Goal: Task Accomplishment & Management: Use online tool/utility

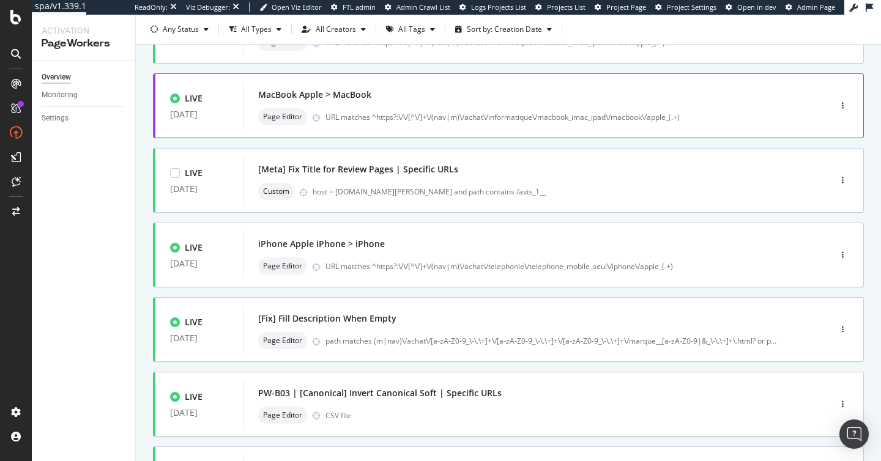
scroll to position [128, 0]
click at [431, 256] on div "iPhone Apple iPhone > iPhone Page Editor URL matches ^https?:\/\/[^\/]+\/(nav|m…" at bounding box center [518, 254] width 520 height 39
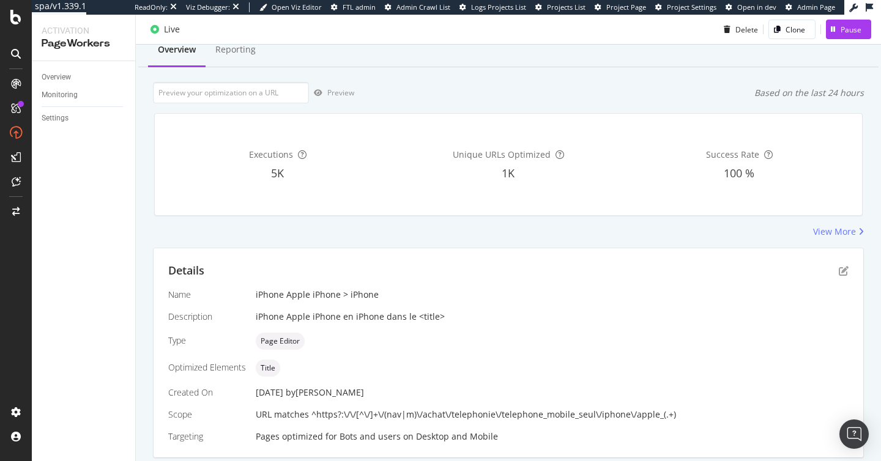
scroll to position [40, 0]
click at [245, 54] on div "Reporting" at bounding box center [235, 49] width 40 height 12
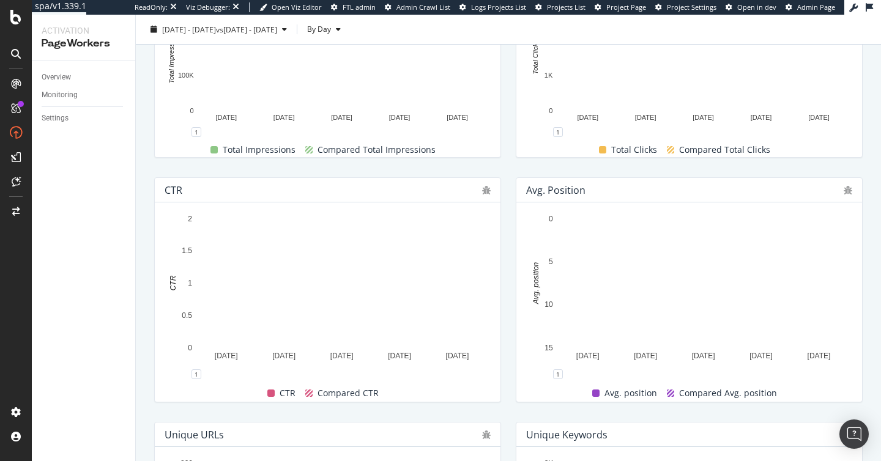
scroll to position [248, 0]
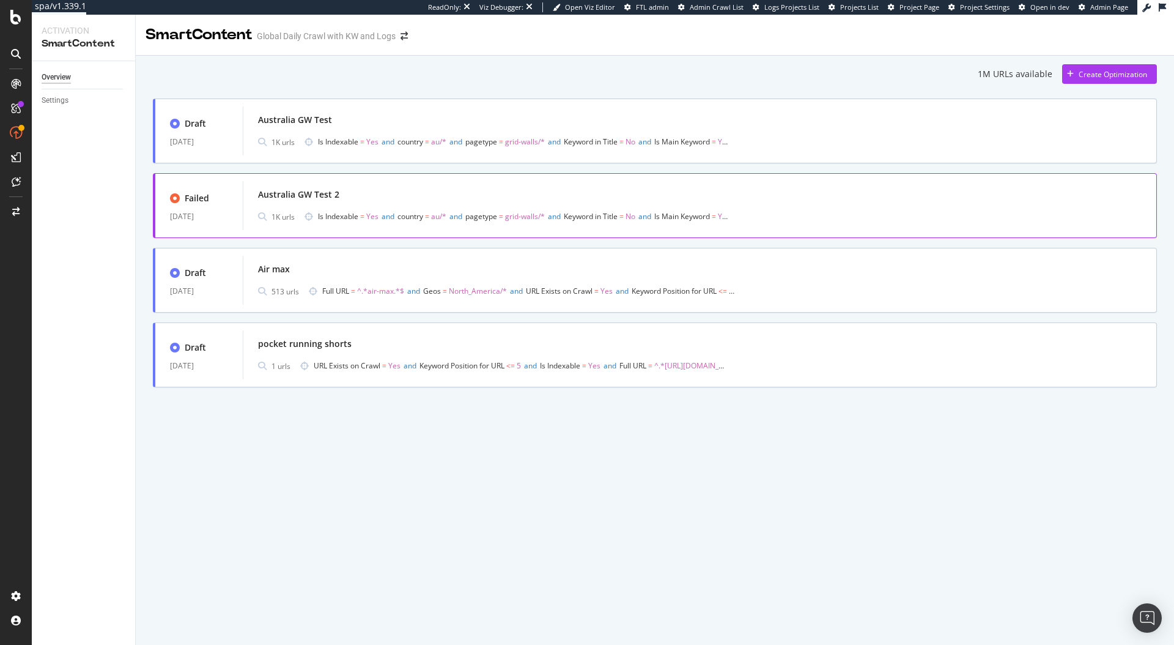
click at [410, 193] on div "Australia GW Test 2" at bounding box center [700, 194] width 884 height 17
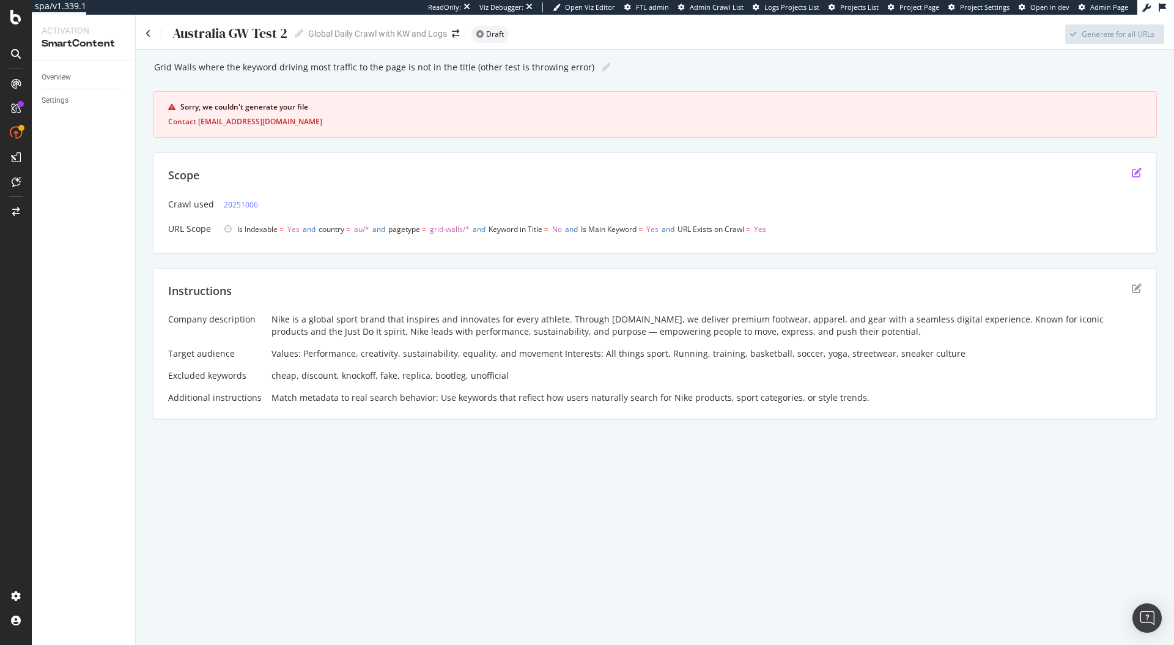
click at [880, 176] on icon "edit" at bounding box center [1137, 173] width 10 height 10
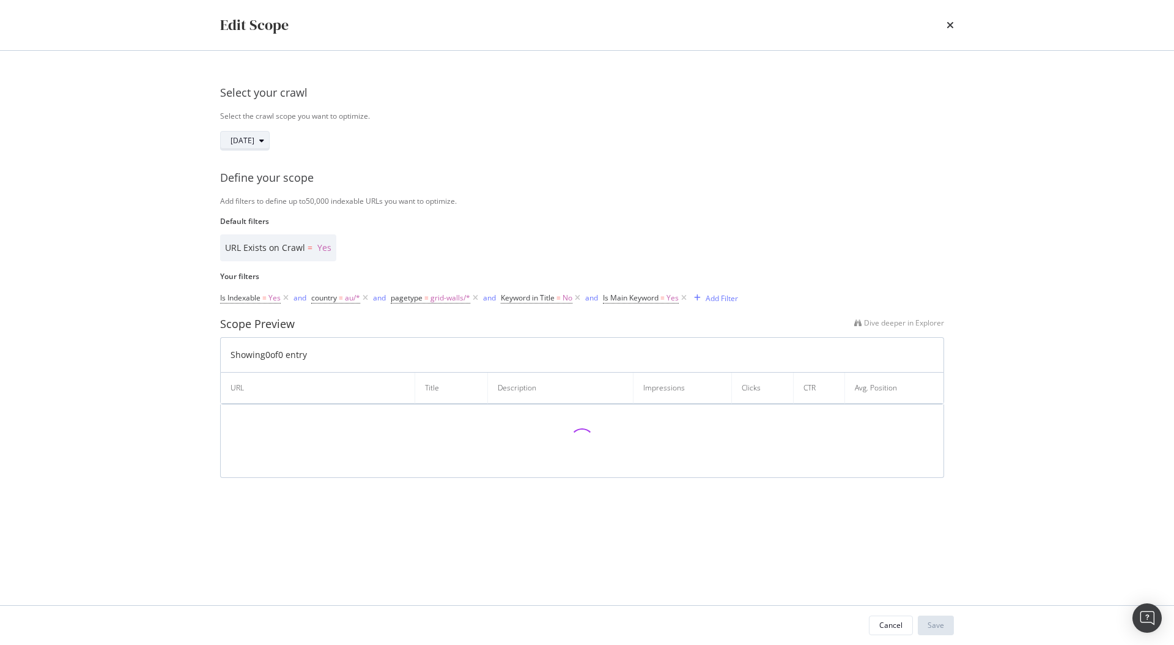
click at [269, 141] on div "modal" at bounding box center [261, 140] width 15 height 7
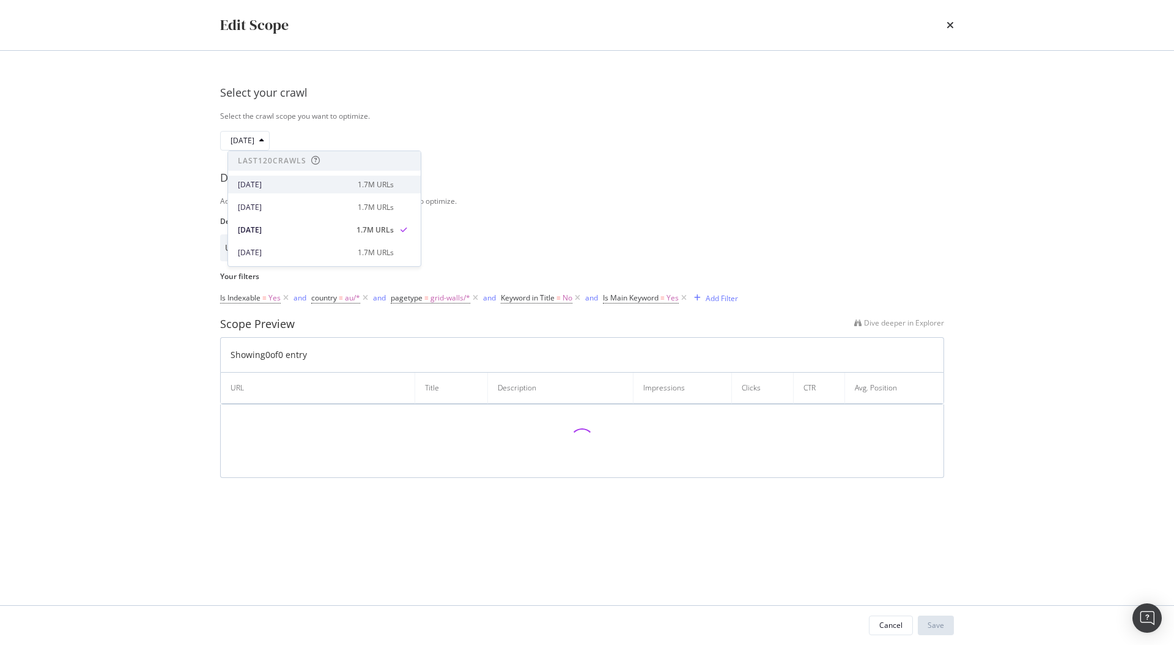
click at [284, 188] on div "2025 Oct. 8th" at bounding box center [294, 184] width 113 height 11
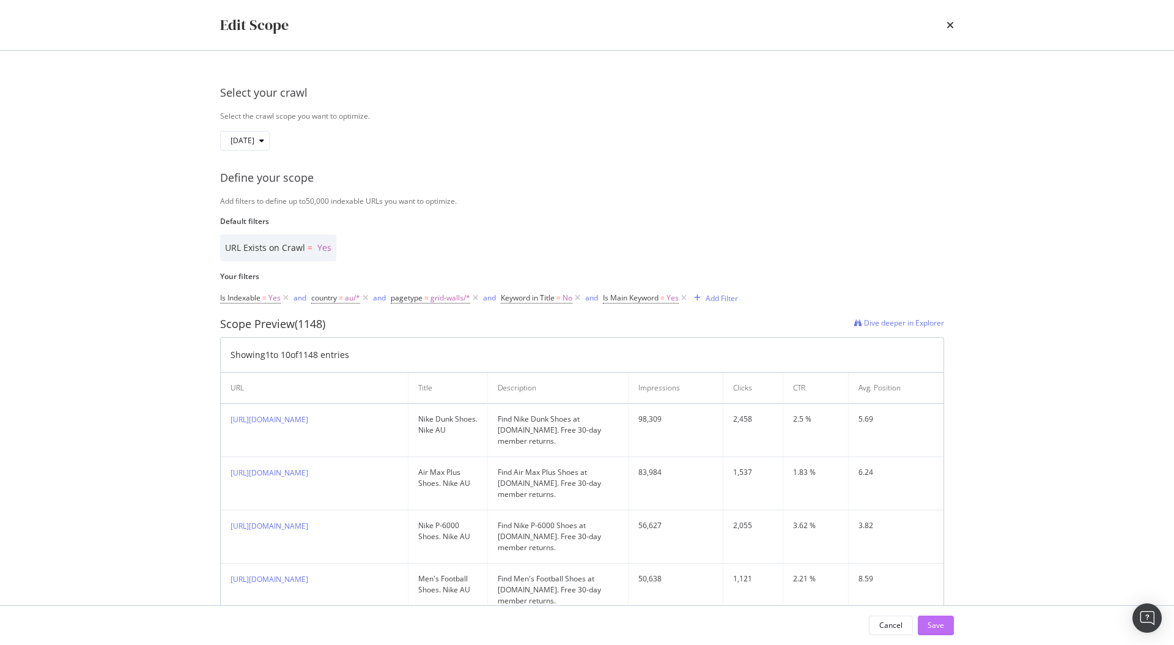
click at [880, 461] on div "Save" at bounding box center [936, 625] width 17 height 10
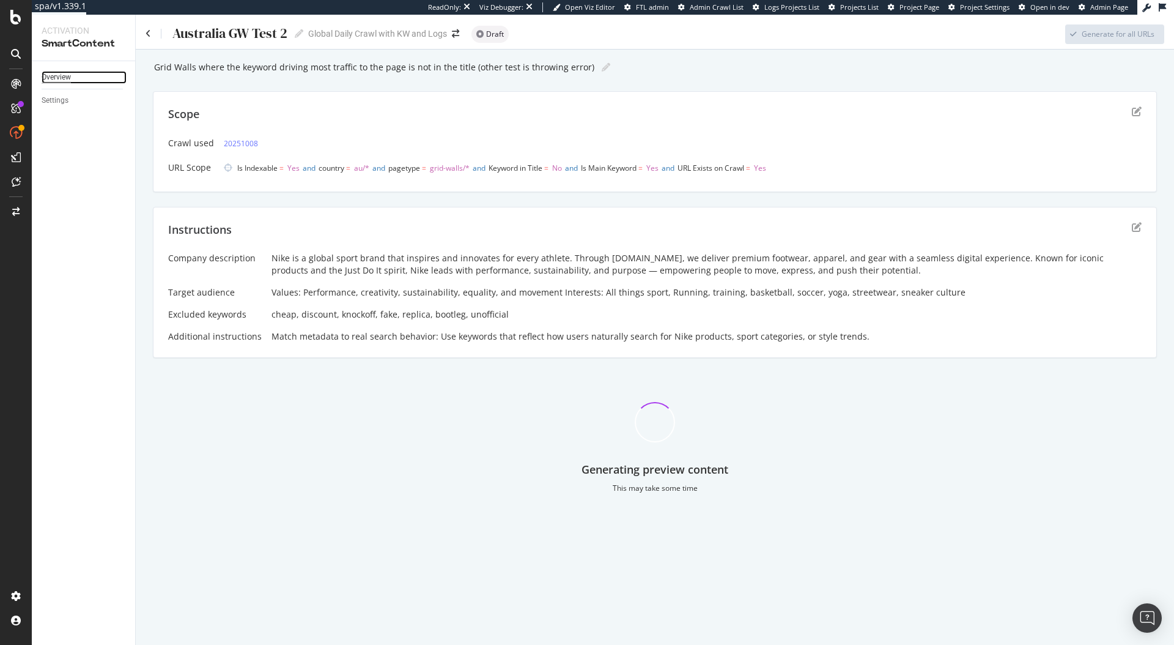
click at [62, 79] on div "Overview" at bounding box center [56, 77] width 29 height 13
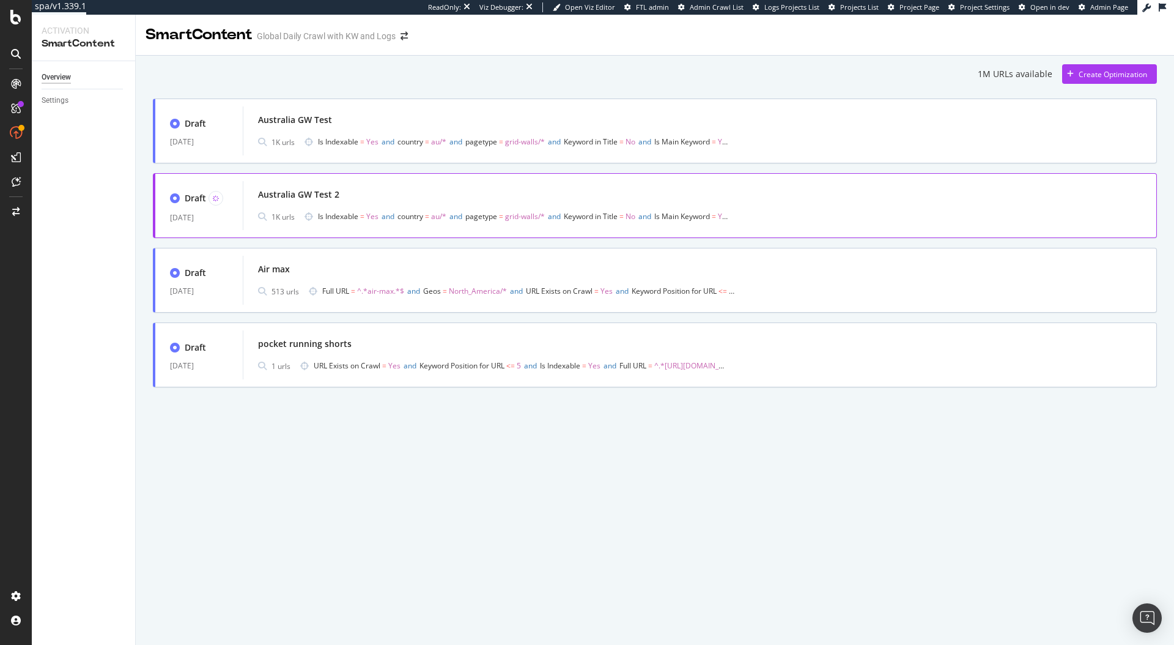
click at [462, 208] on span "Is Indexable = Yes and country = au/* and pagetype = grid-walls/* and Keyword i…" at bounding box center [524, 216] width 413 height 17
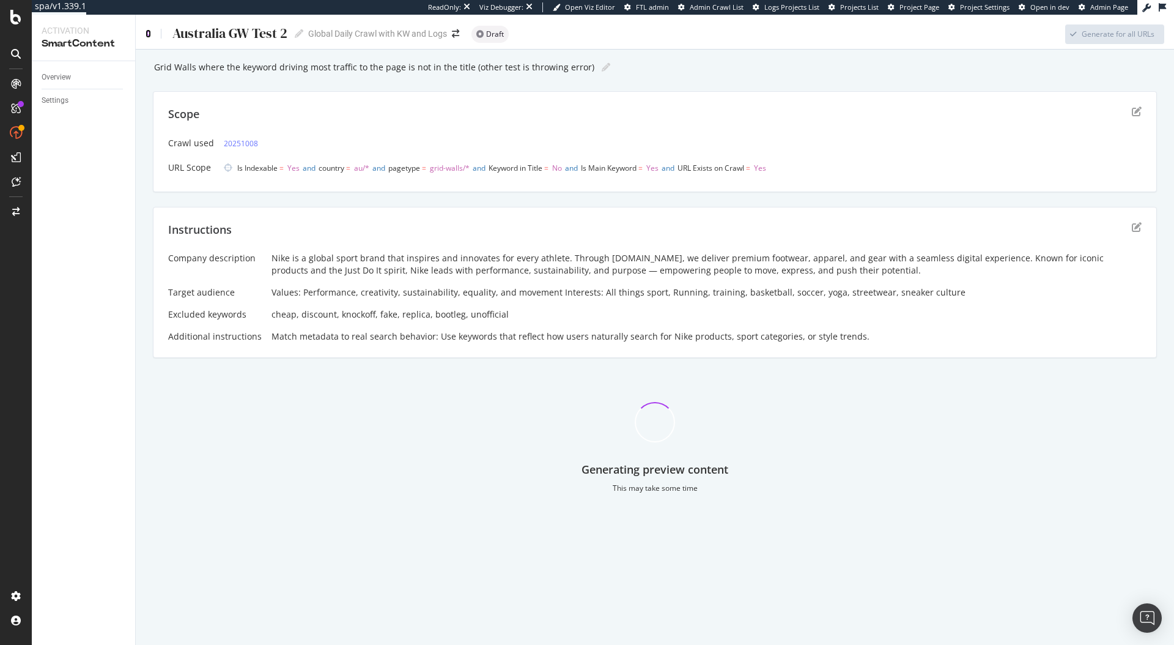
click at [147, 35] on icon at bounding box center [149, 33] width 6 height 9
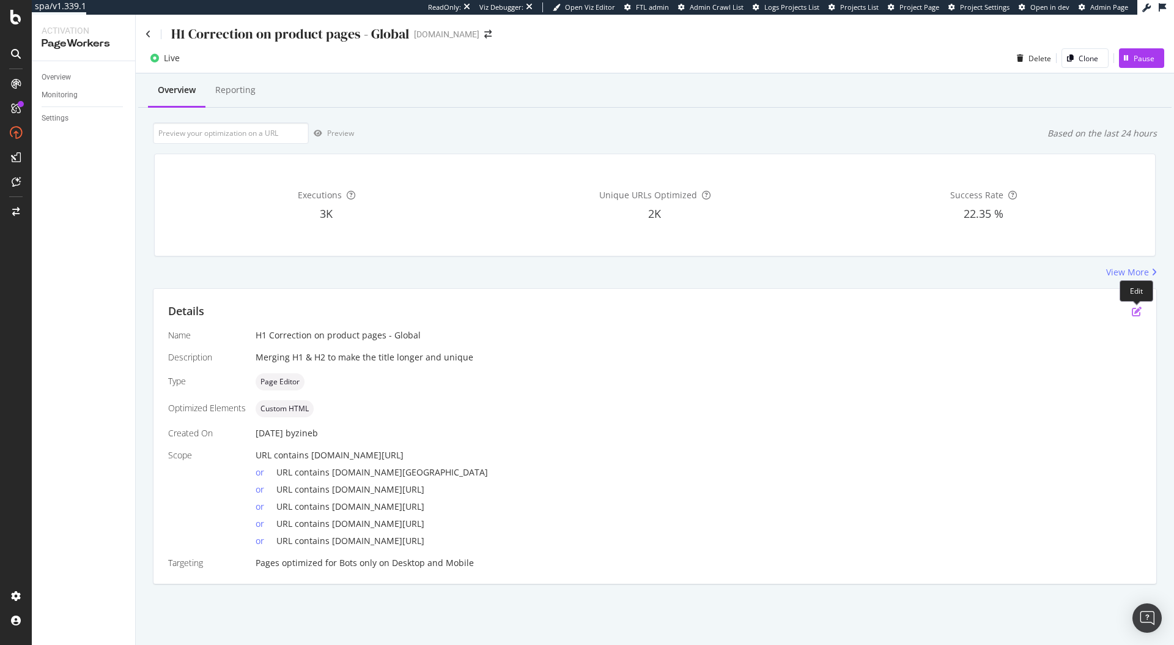
click at [1135, 312] on icon "pen-to-square" at bounding box center [1137, 311] width 10 height 10
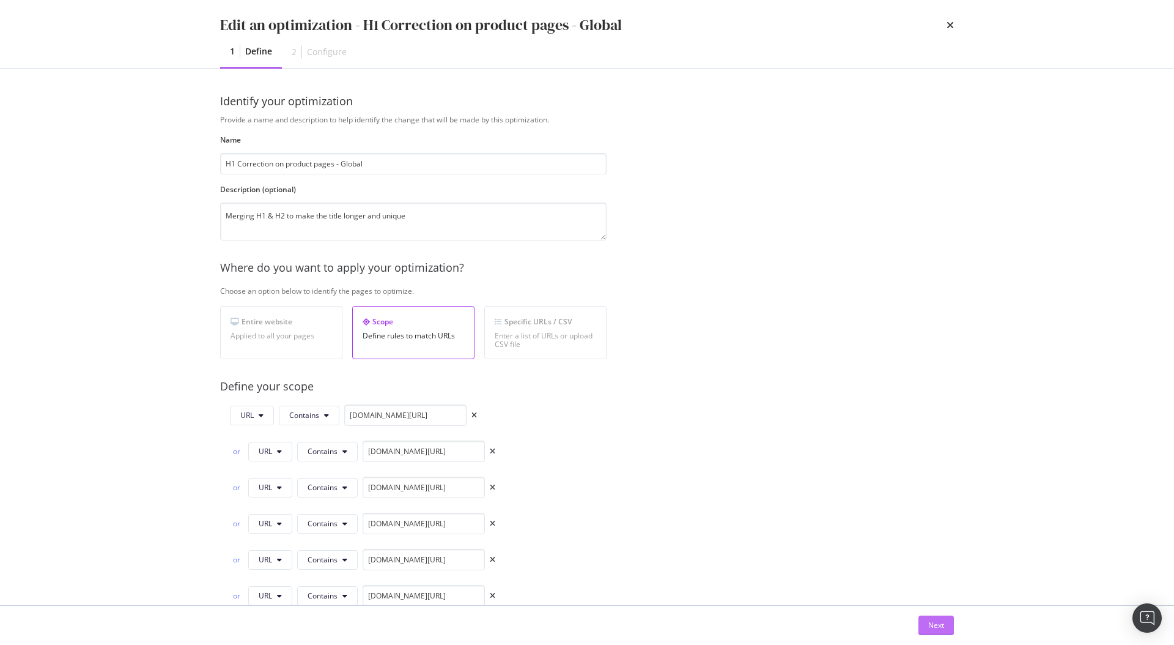
click at [931, 623] on div "Next" at bounding box center [936, 625] width 16 height 10
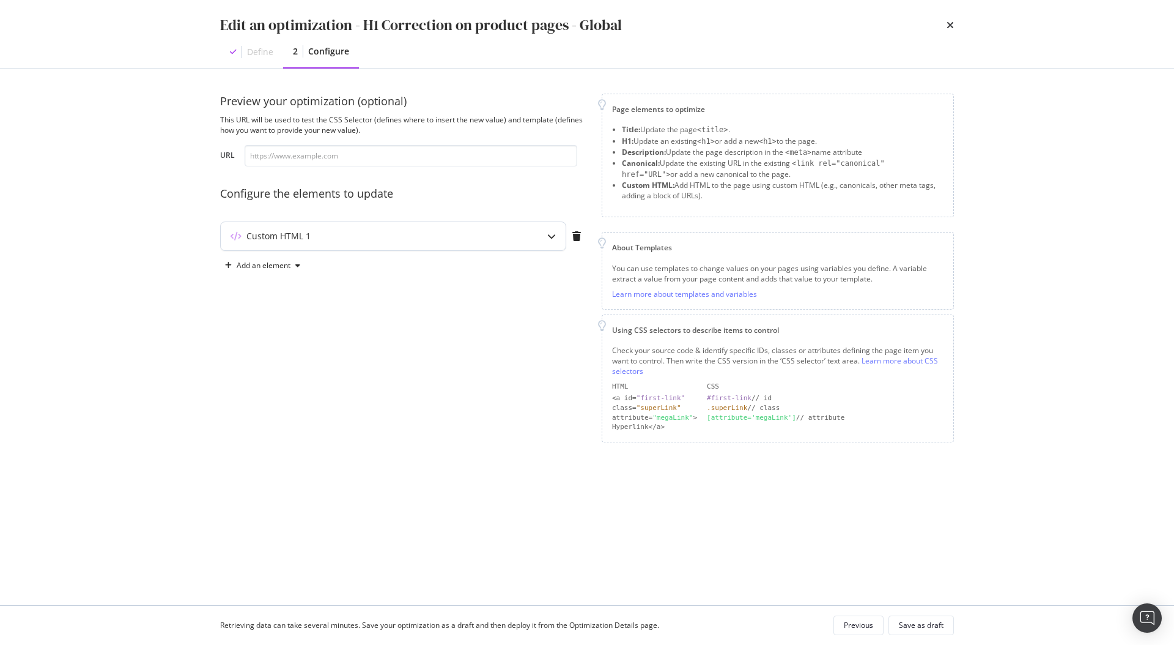
click at [464, 243] on div "Custom HTML 1" at bounding box center [393, 236] width 345 height 28
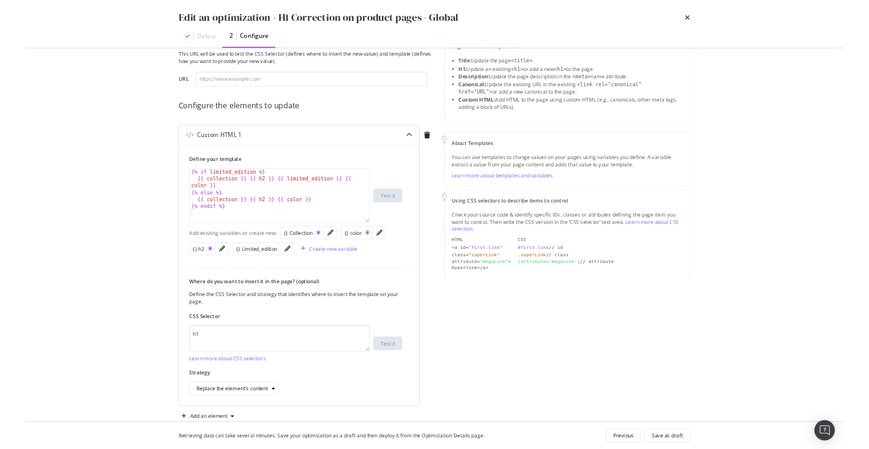
scroll to position [69, 0]
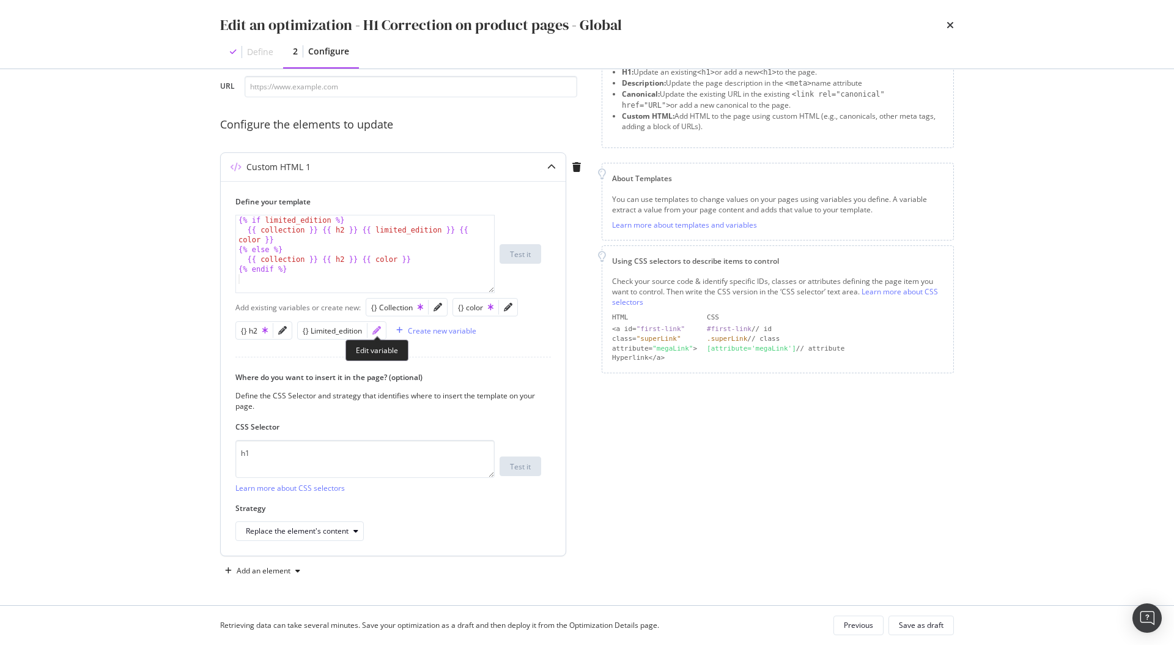
click at [378, 333] on icon "pencil" at bounding box center [376, 330] width 9 height 9
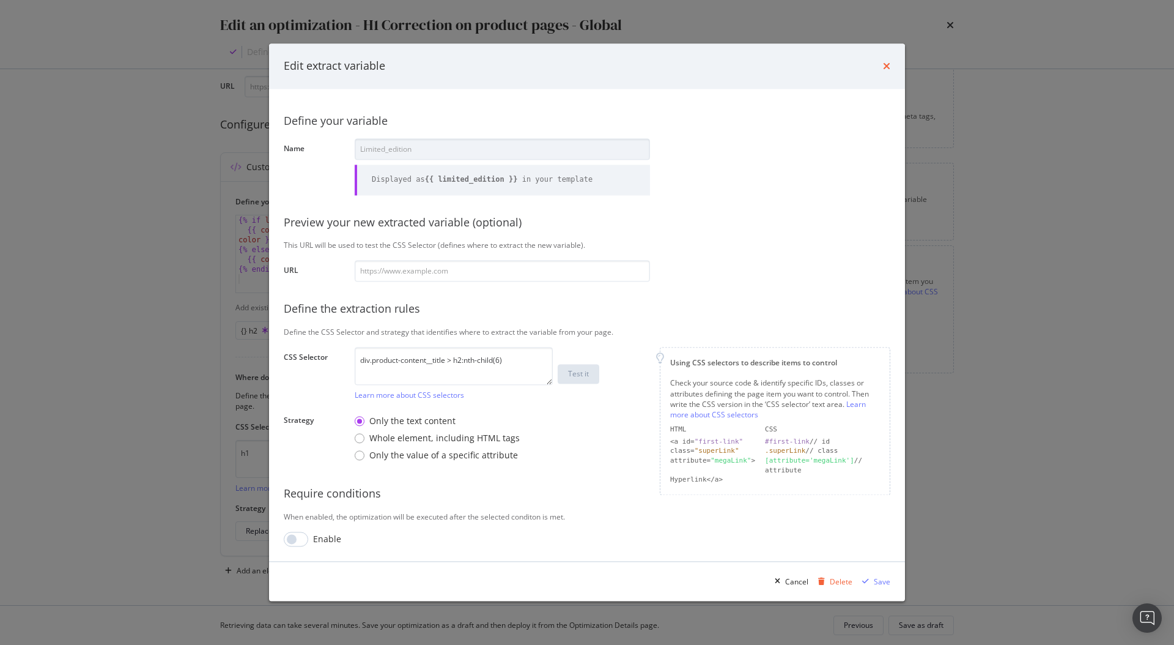
click at [889, 62] on icon "times" at bounding box center [886, 66] width 7 height 10
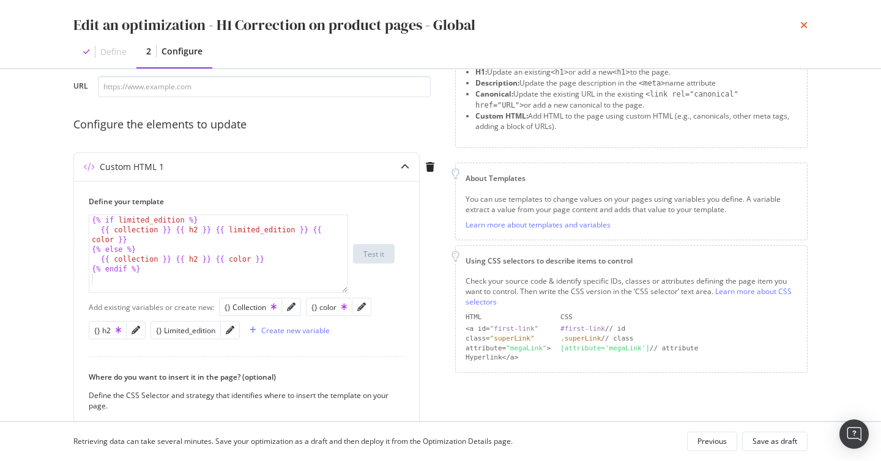
click at [802, 26] on icon "times" at bounding box center [803, 25] width 7 height 10
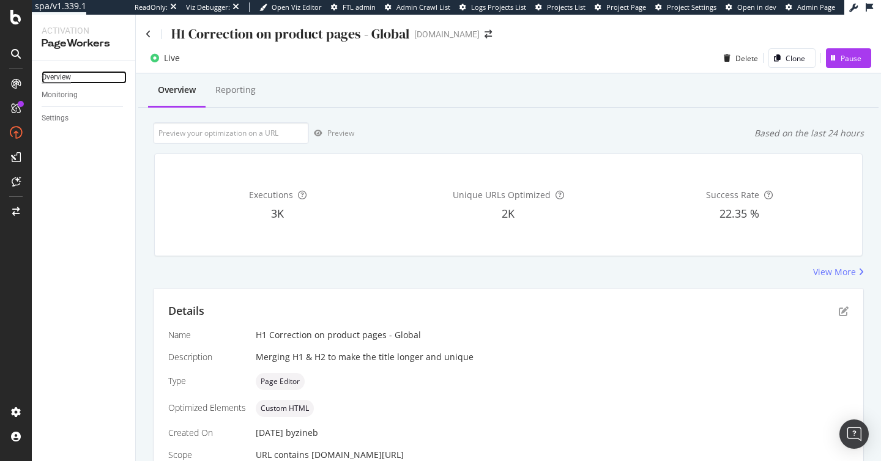
click at [70, 77] on div "Overview" at bounding box center [56, 77] width 29 height 13
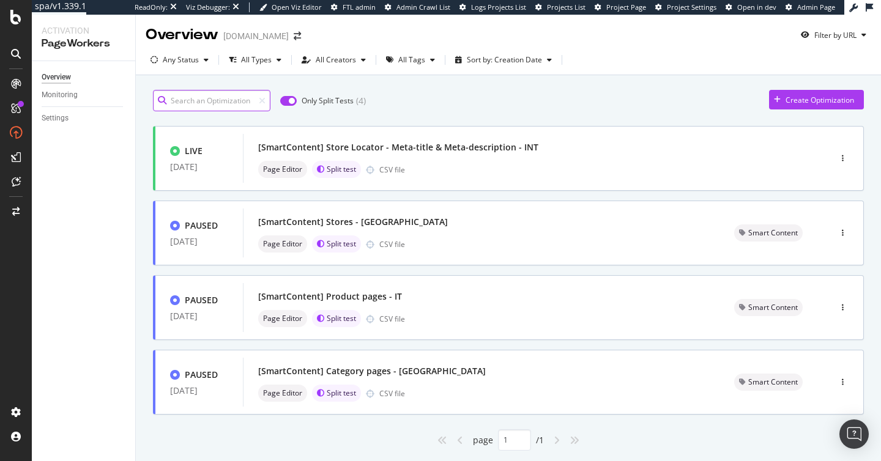
scroll to position [3, 0]
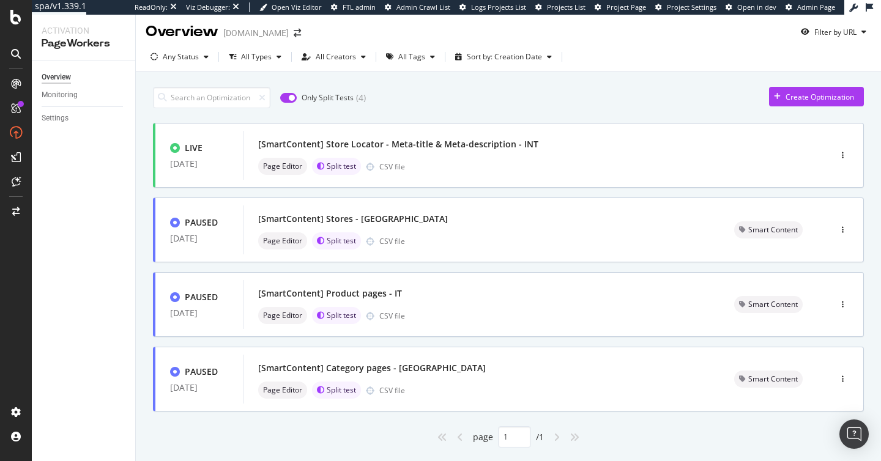
click at [293, 101] on input "checkbox" at bounding box center [288, 98] width 17 height 10
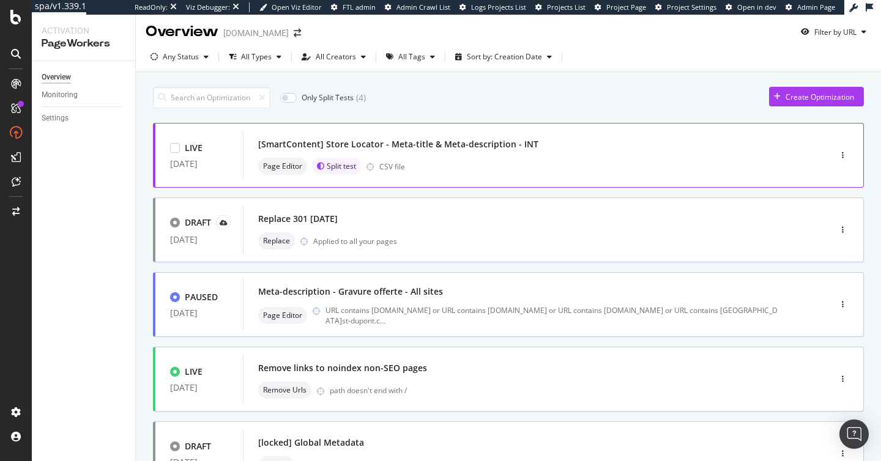
click at [462, 136] on div "[SmartContent] Store Locator - Meta-title & Meta-description - INT" at bounding box center [518, 144] width 520 height 17
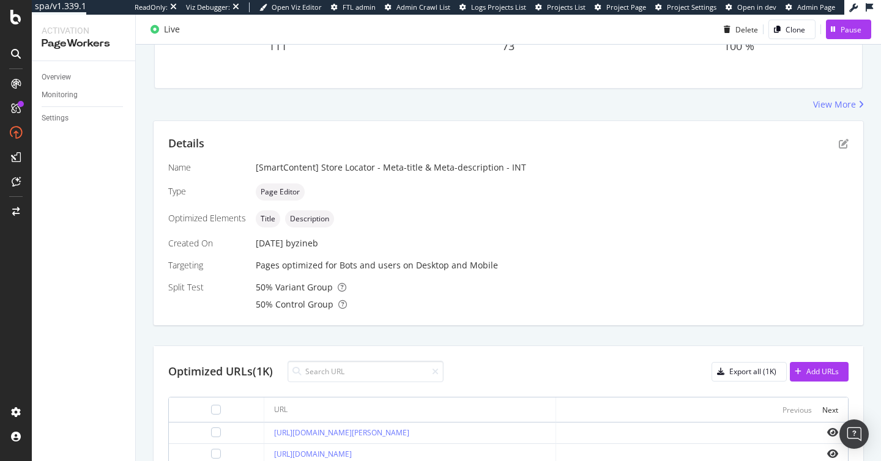
scroll to position [34, 0]
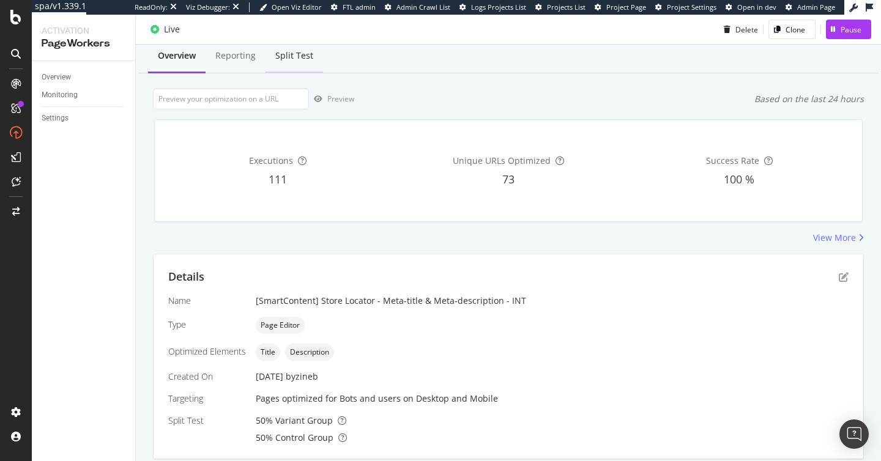
click at [305, 61] on div "Split Test" at bounding box center [294, 56] width 38 height 12
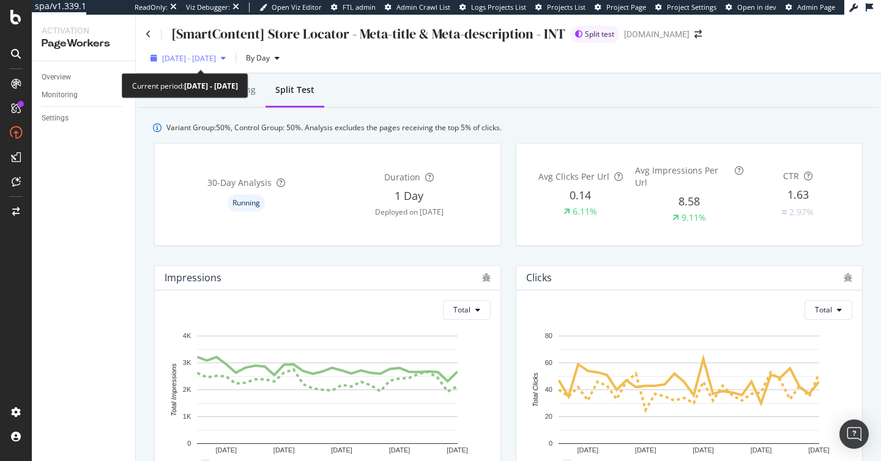
click at [231, 64] on div "[DATE] - [DATE]" at bounding box center [188, 58] width 85 height 18
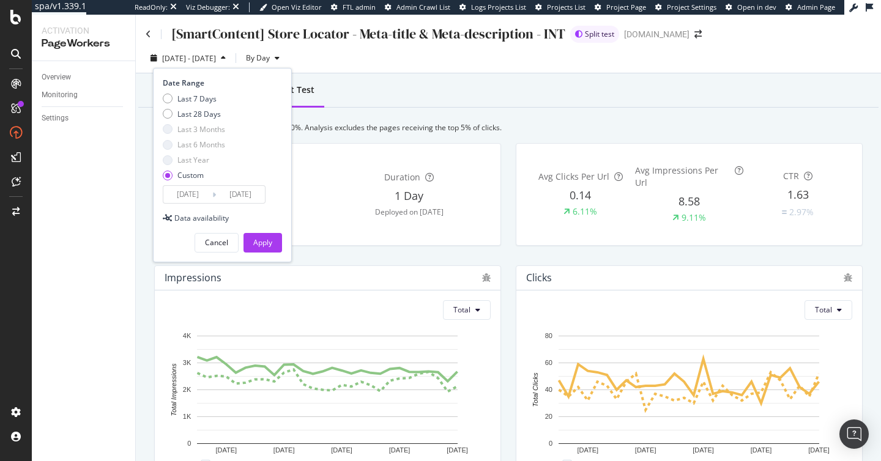
click at [231, 64] on div "[DATE] - [DATE]" at bounding box center [188, 58] width 85 height 18
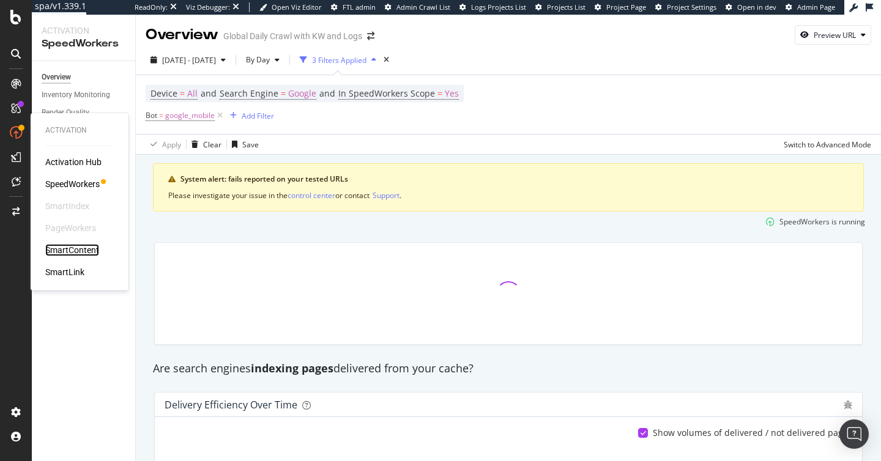
click at [69, 248] on div "SmartContent" at bounding box center [72, 250] width 54 height 12
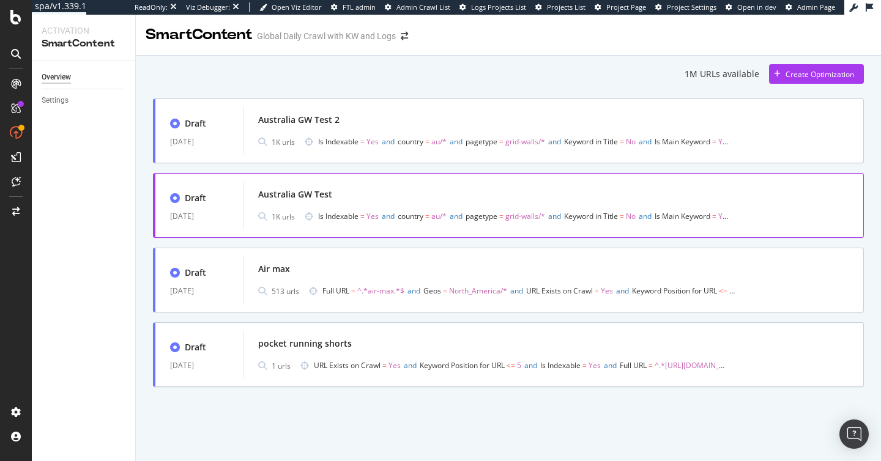
click at [298, 199] on div "Australia GW Test" at bounding box center [295, 194] width 74 height 12
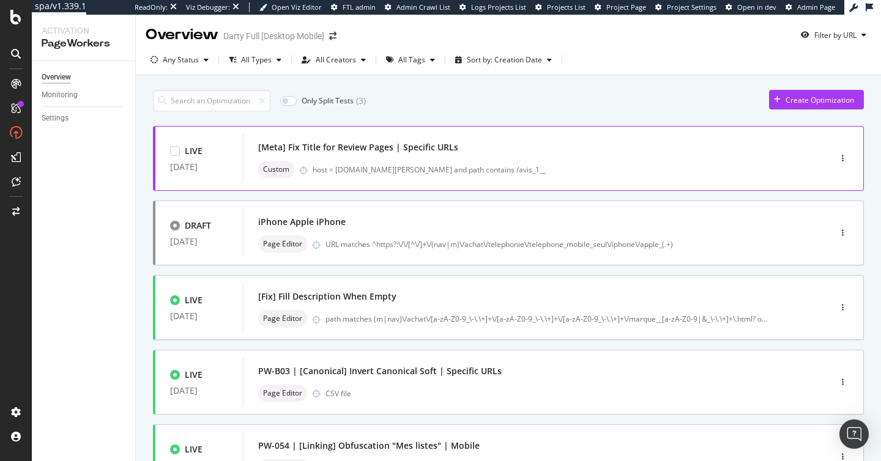
click at [494, 155] on div "[Meta] Fix Title for Review Pages | Specific URLs" at bounding box center [518, 147] width 520 height 17
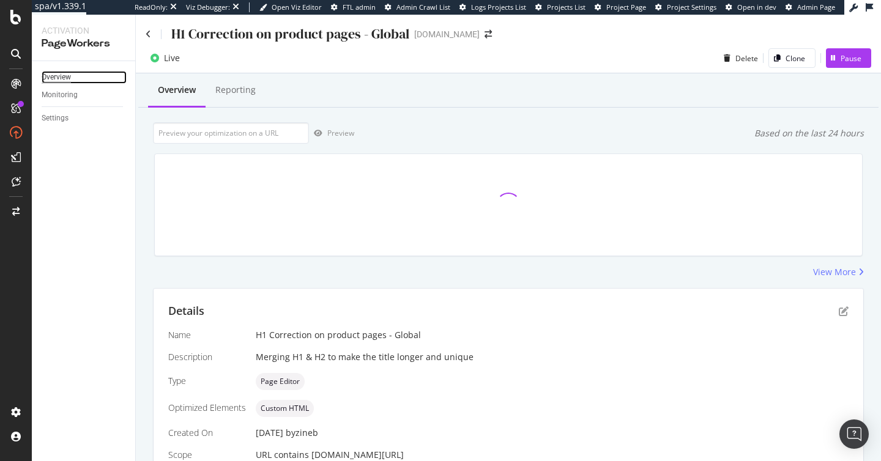
click at [61, 78] on div "Overview" at bounding box center [56, 77] width 29 height 13
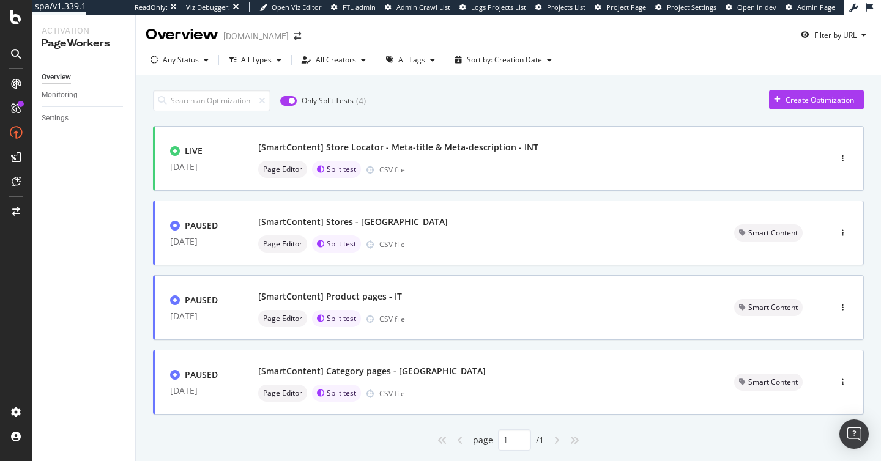
click at [289, 102] on input "checkbox" at bounding box center [288, 101] width 17 height 10
click at [289, 100] on input "checkbox" at bounding box center [288, 101] width 17 height 10
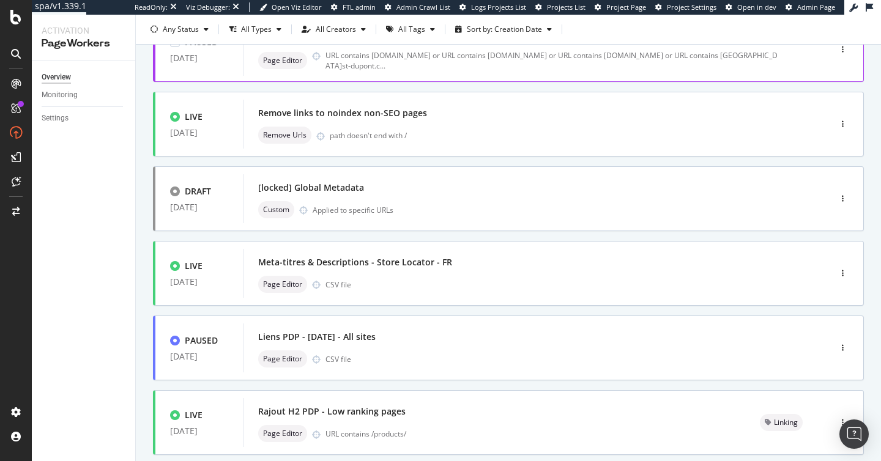
scroll to position [259, 0]
click at [440, 133] on div "path doesn't end with /" at bounding box center [554, 135] width 448 height 10
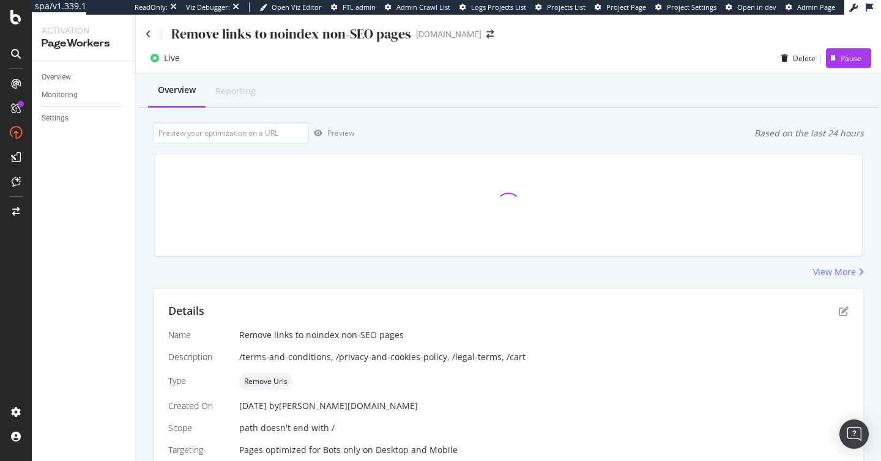
scroll to position [160, 0]
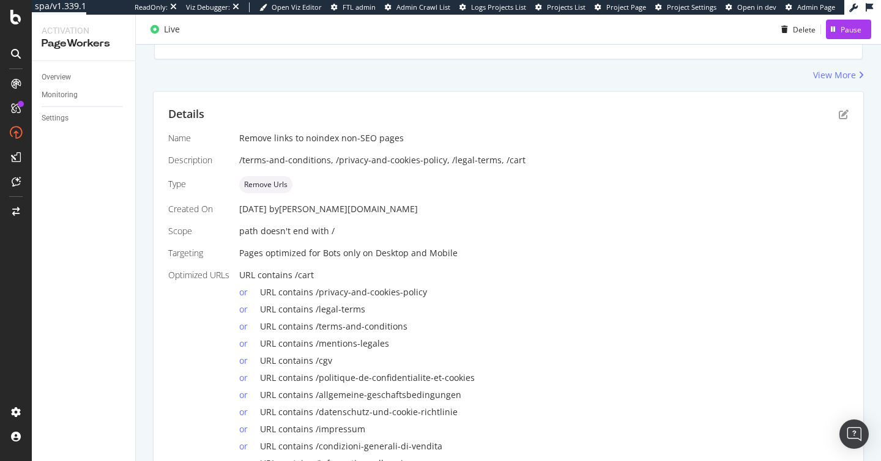
scroll to position [206, 0]
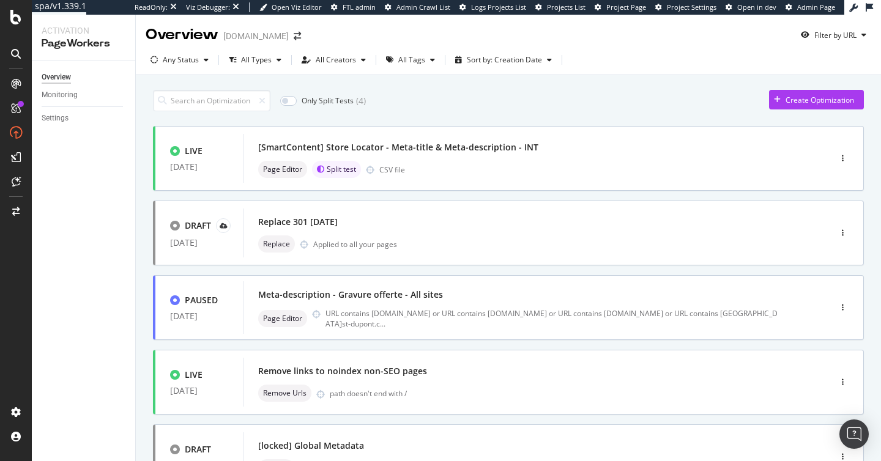
scroll to position [402, 0]
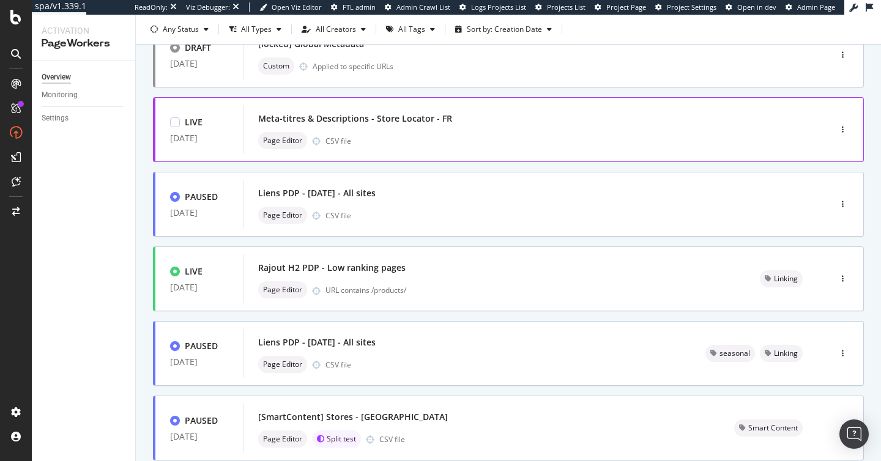
click at [533, 117] on div "Meta-titres & Descriptions - Store Locator - FR" at bounding box center [518, 118] width 520 height 17
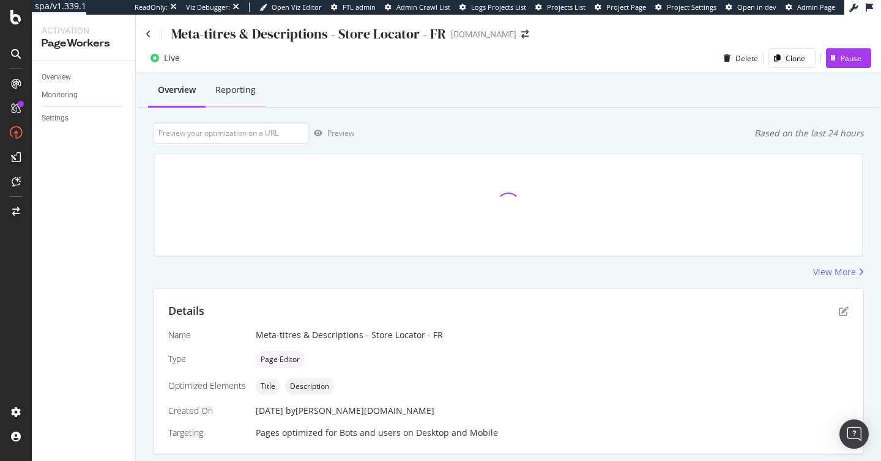
click at [247, 87] on div "Reporting" at bounding box center [235, 90] width 40 height 12
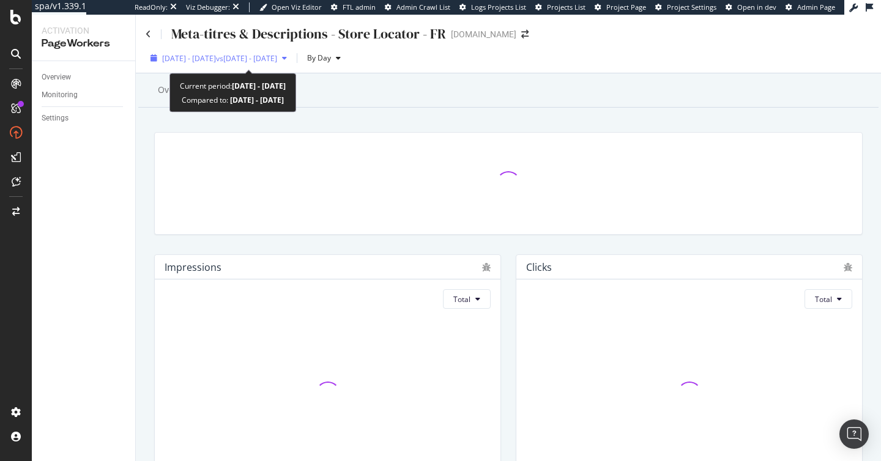
click at [259, 54] on span "vs [DATE] - [DATE]" at bounding box center [246, 58] width 61 height 10
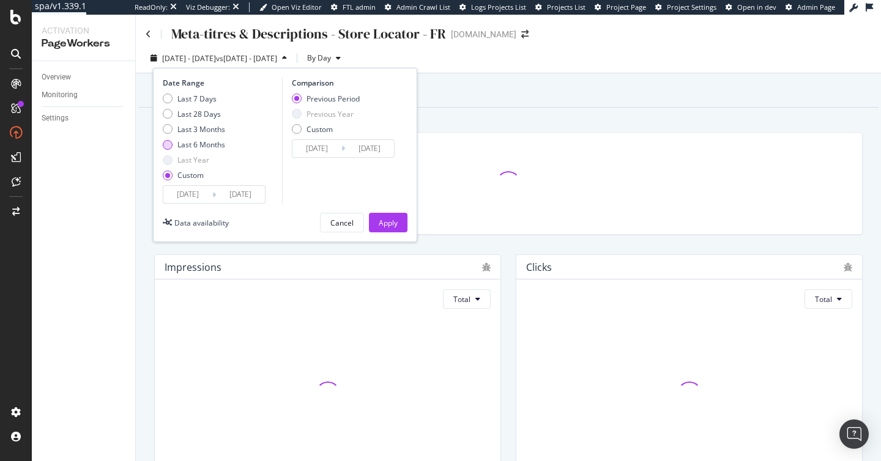
click at [204, 145] on div "Last 6 Months" at bounding box center [201, 144] width 48 height 10
type input "[DATE]"
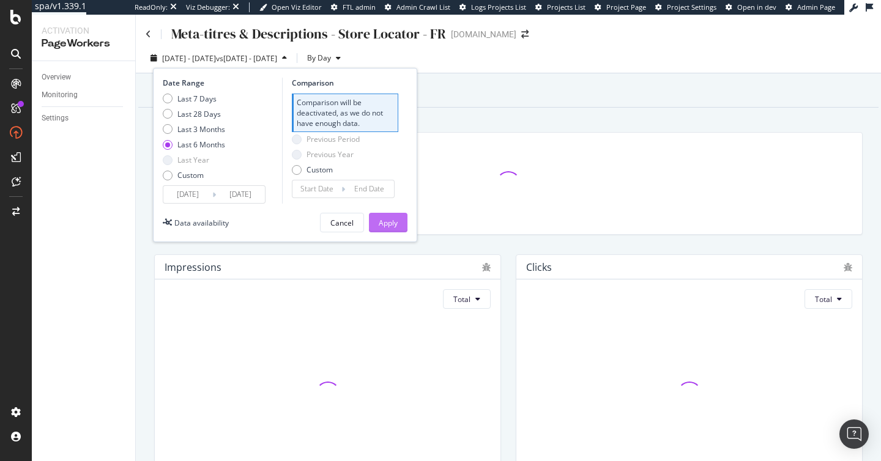
click at [388, 218] on div "Apply" at bounding box center [388, 223] width 19 height 10
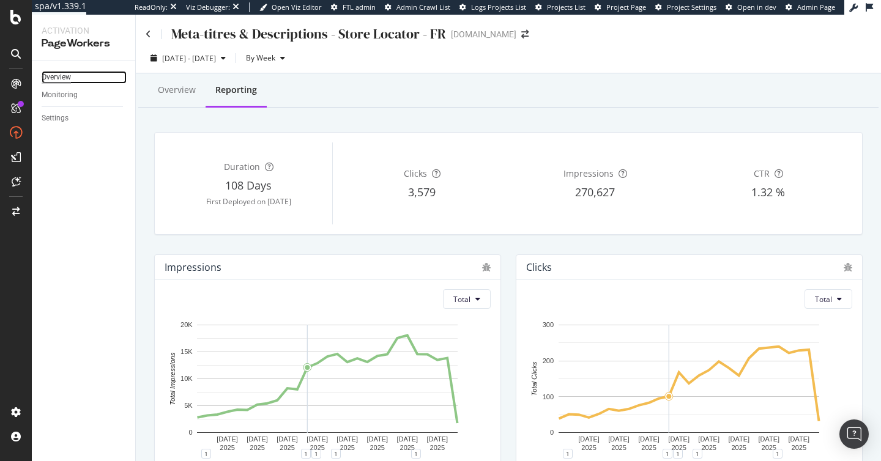
click at [62, 74] on div "Overview" at bounding box center [56, 77] width 29 height 13
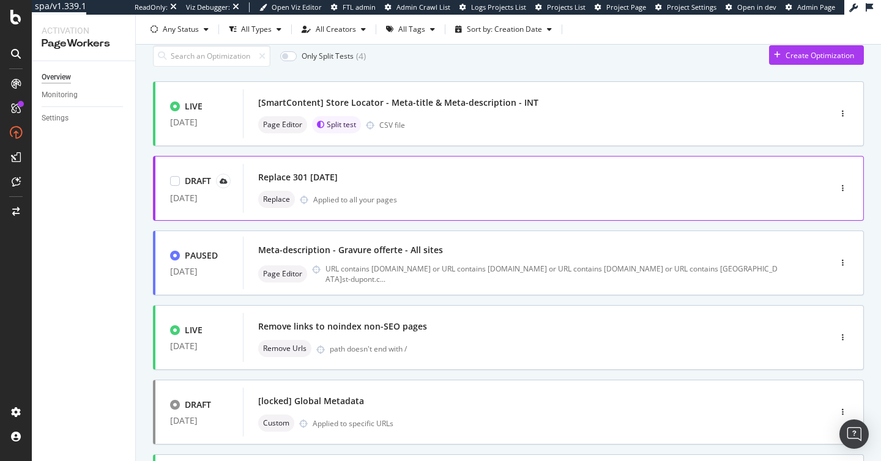
scroll to position [54, 0]
